Goal: Task Accomplishment & Management: Manage account settings

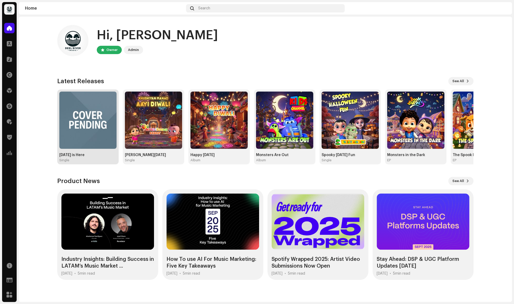
click at [83, 127] on img at bounding box center [87, 120] width 57 height 57
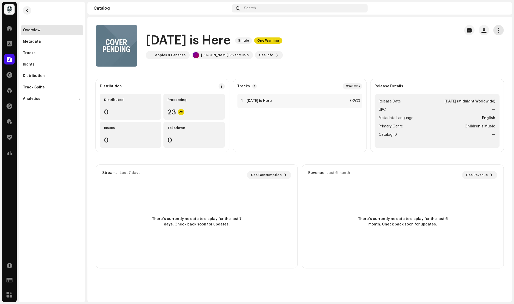
click at [499, 32] on span "button" at bounding box center [498, 30] width 5 height 4
click at [474, 51] on div "Edit" at bounding box center [475, 53] width 48 height 4
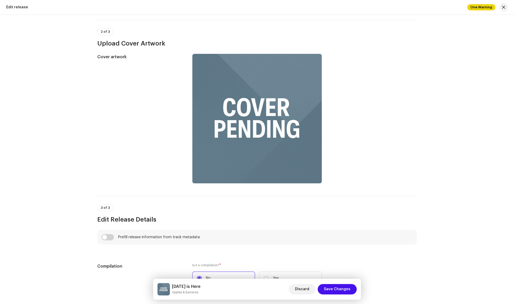
scroll to position [171, 0]
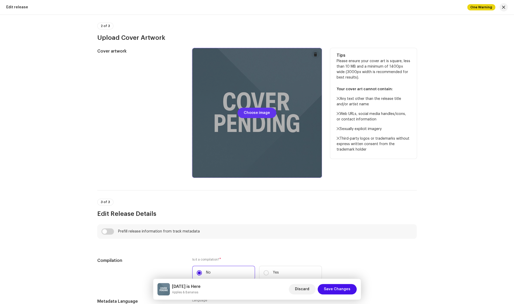
click at [264, 115] on span "Choose image" at bounding box center [257, 113] width 26 height 10
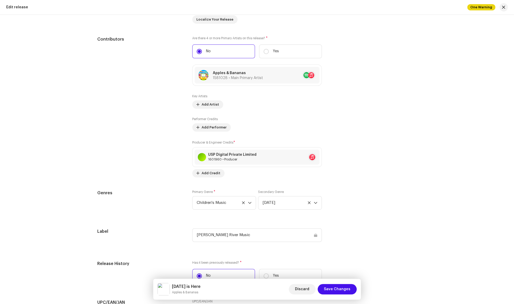
scroll to position [549, 0]
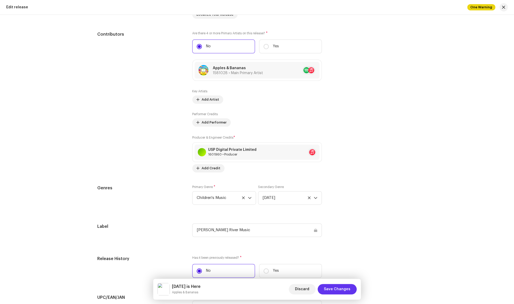
click at [343, 291] on span "Save Changes" at bounding box center [337, 289] width 27 height 10
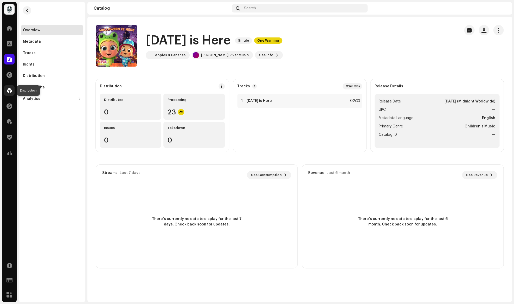
click at [9, 93] on span at bounding box center [9, 90] width 5 height 4
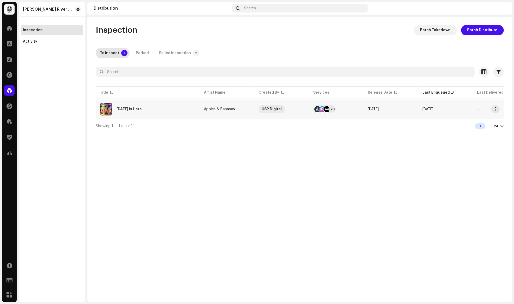
click at [127, 110] on div "[DATE] is Here" at bounding box center [128, 109] width 25 height 4
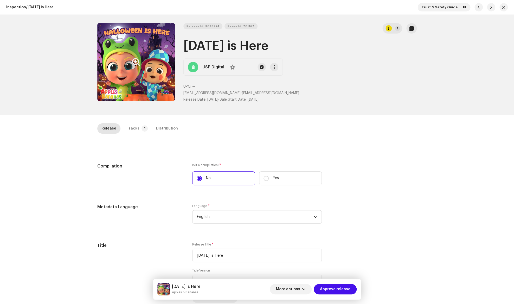
click at [143, 71] on button "Zoom Image" at bounding box center [136, 62] width 78 height 78
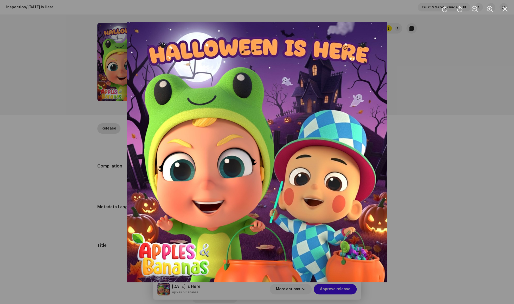
click at [68, 86] on div at bounding box center [257, 152] width 514 height 304
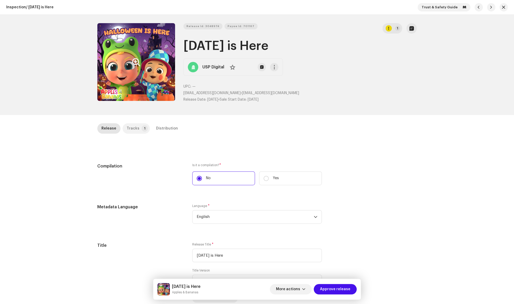
click at [134, 128] on div "Tracks" at bounding box center [133, 128] width 13 height 10
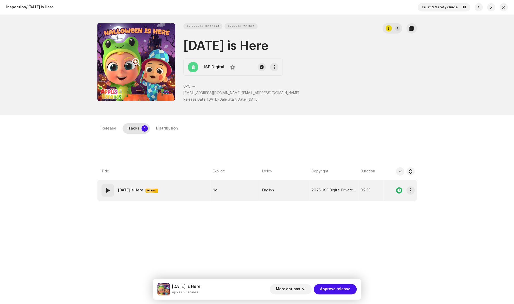
click at [136, 191] on strong "[DATE] is Here" at bounding box center [130, 190] width 25 height 10
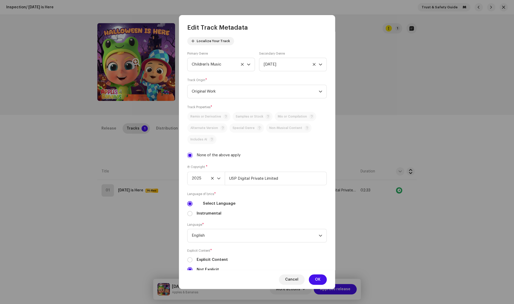
scroll to position [73, 0]
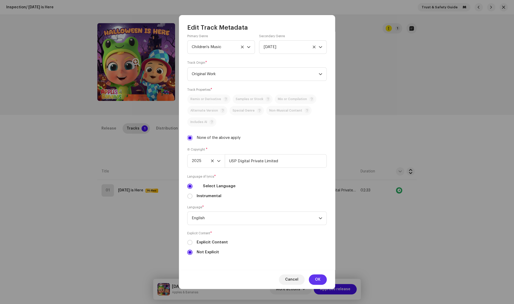
click at [323, 277] on button "OK" at bounding box center [318, 279] width 18 height 10
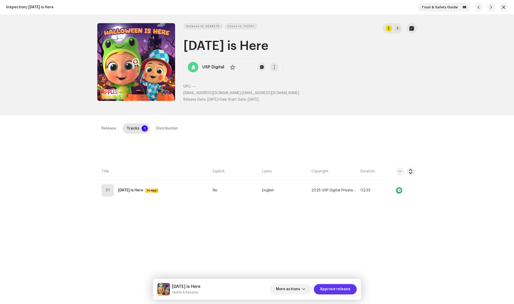
click at [336, 286] on span "Approve release" at bounding box center [335, 289] width 30 height 10
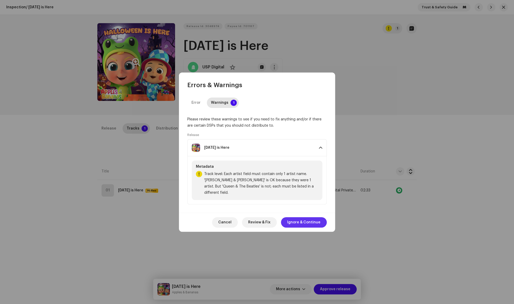
click at [310, 218] on span "Ignore & Continue" at bounding box center [303, 222] width 33 height 10
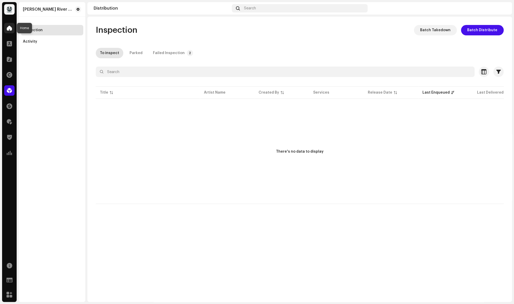
click at [9, 30] on span at bounding box center [9, 28] width 5 height 4
